Goal: Information Seeking & Learning: Learn about a topic

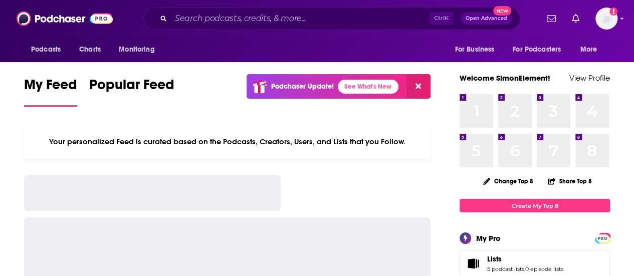
drag, startPoint x: 0, startPoint y: 0, endPoint x: 294, endPoint y: 41, distance: 296.6
click at [293, 41] on div "Podcasts Charts Monitoring Ctrl K Open Advanced New For Business For Podcasters…" at bounding box center [317, 31] width 634 height 62
click at [265, 11] on div "Ctrl K Open Advanced New" at bounding box center [331, 18] width 377 height 23
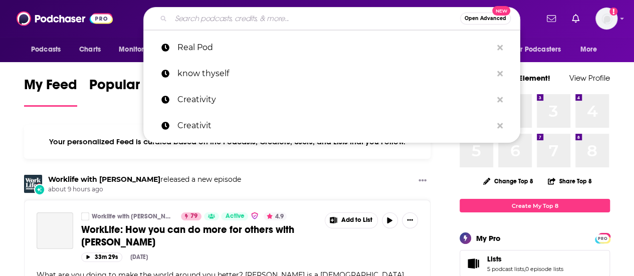
click at [259, 16] on input "Search podcasts, credits, & more..." at bounding box center [315, 19] width 289 height 16
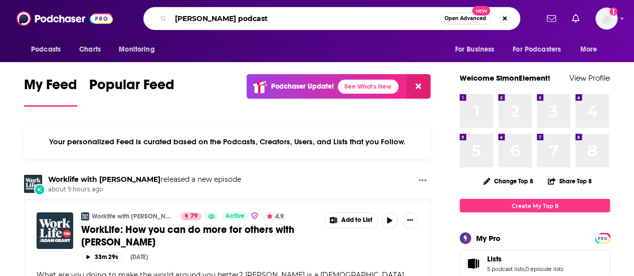
type input "[PERSON_NAME] podcast"
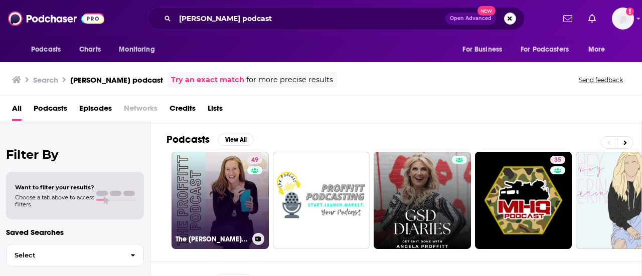
click at [225, 186] on link "49 The [PERSON_NAME] Podcast" at bounding box center [219, 200] width 97 height 97
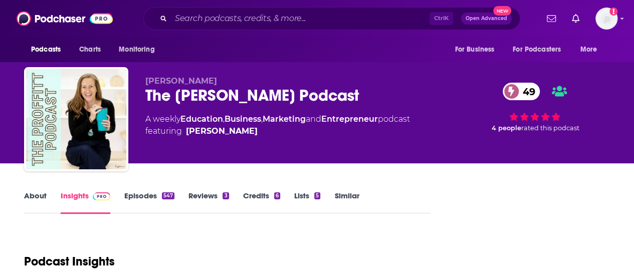
scroll to position [100, 0]
